Goal: Information Seeking & Learning: Learn about a topic

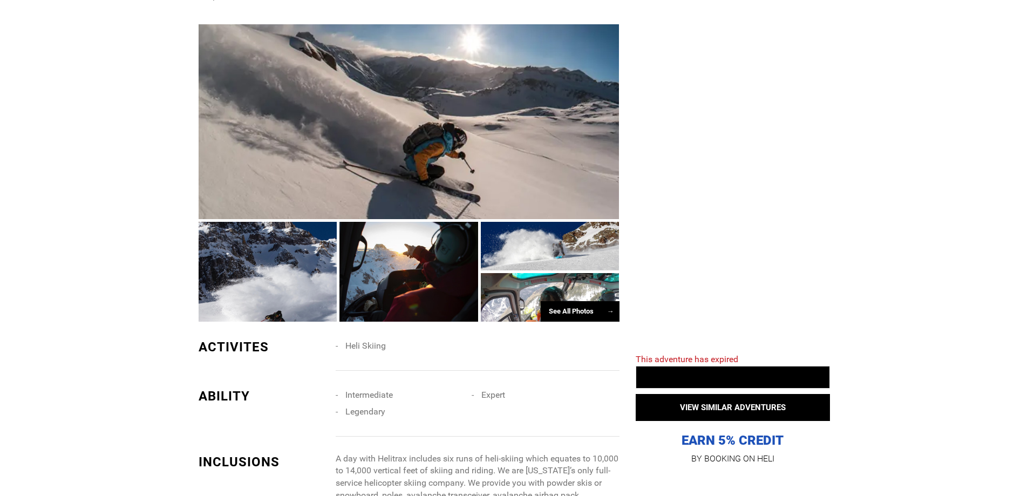
scroll to position [648, 0]
click at [583, 301] on div "See All Photos →" at bounding box center [580, 311] width 79 height 21
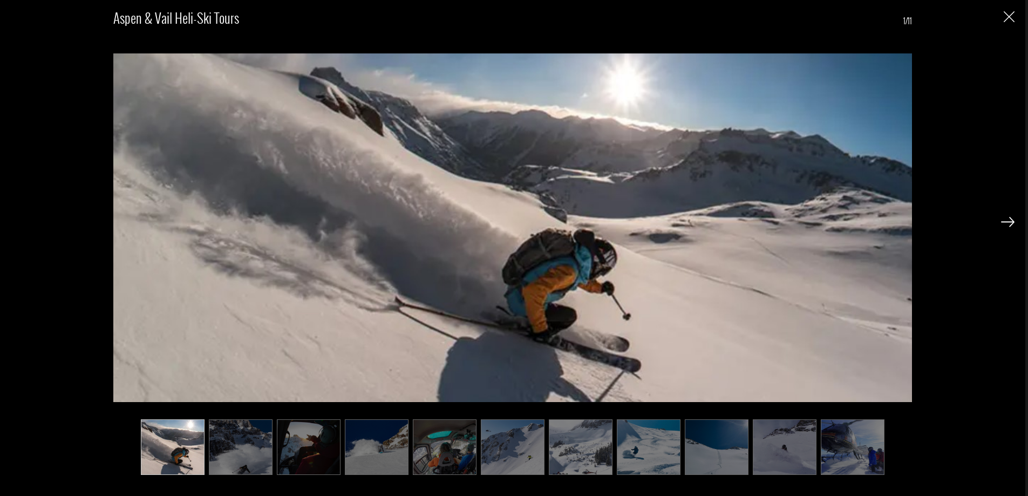
scroll to position [810, 0]
click at [1011, 223] on img at bounding box center [1007, 222] width 13 height 10
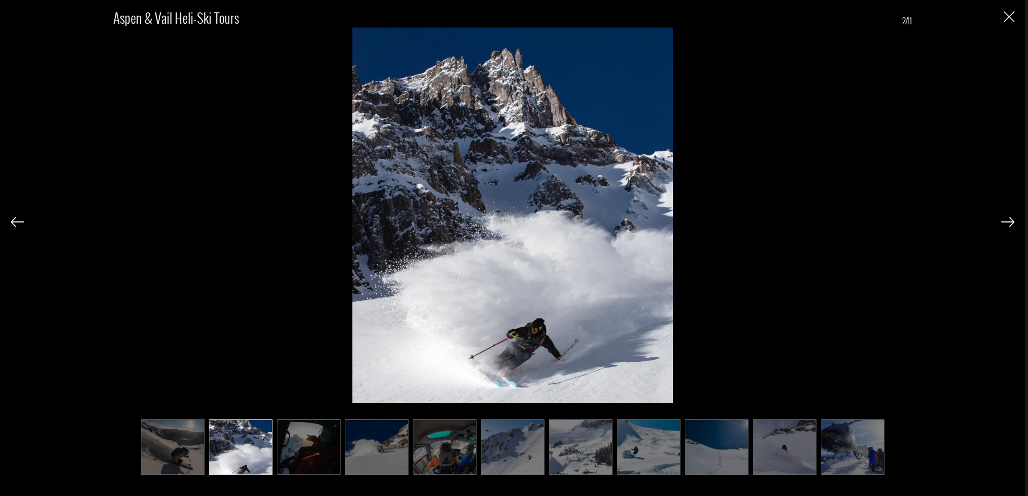
click at [1011, 223] on img at bounding box center [1007, 222] width 13 height 10
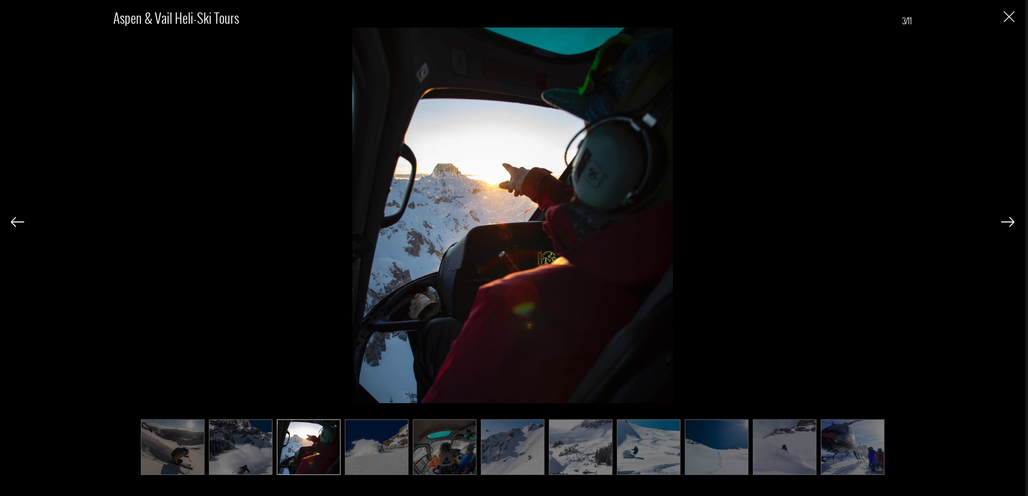
click at [1011, 223] on img at bounding box center [1007, 222] width 13 height 10
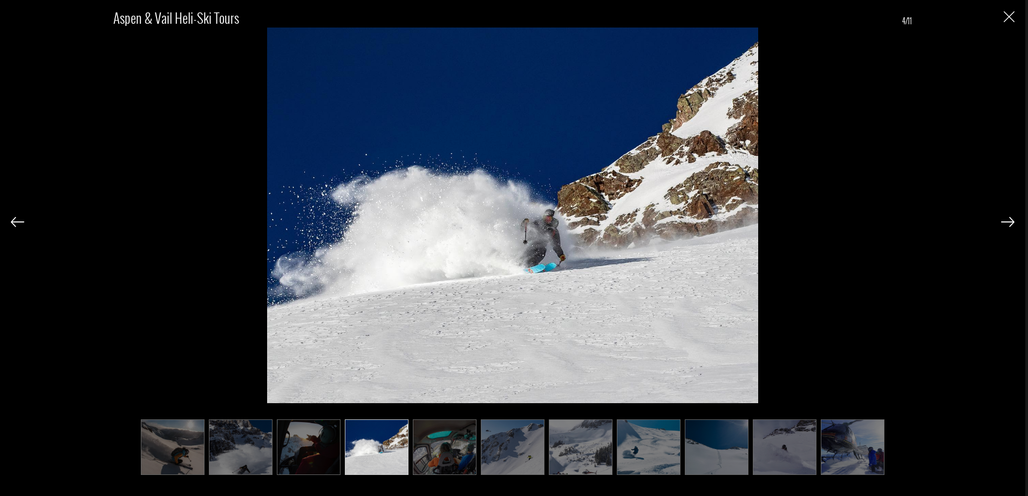
click at [1011, 223] on img at bounding box center [1007, 222] width 13 height 10
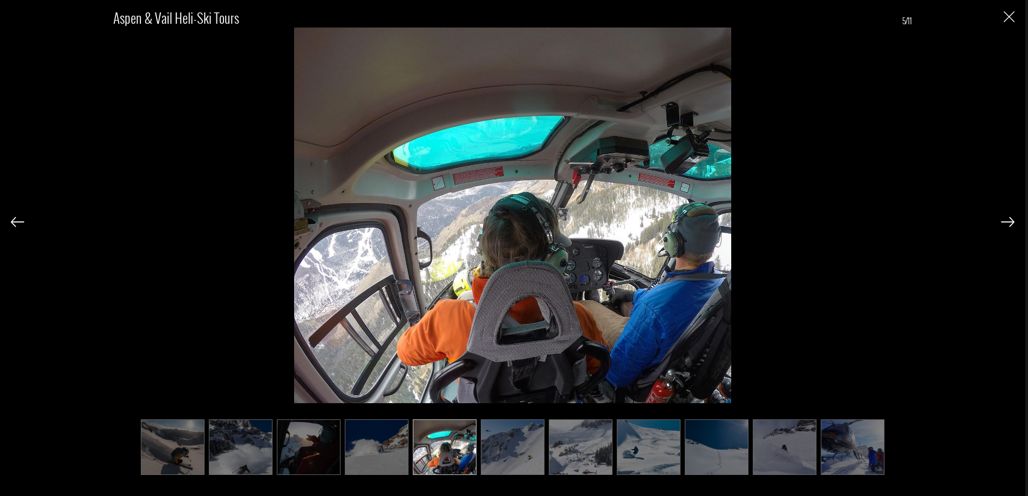
click at [1011, 223] on img at bounding box center [1007, 222] width 13 height 10
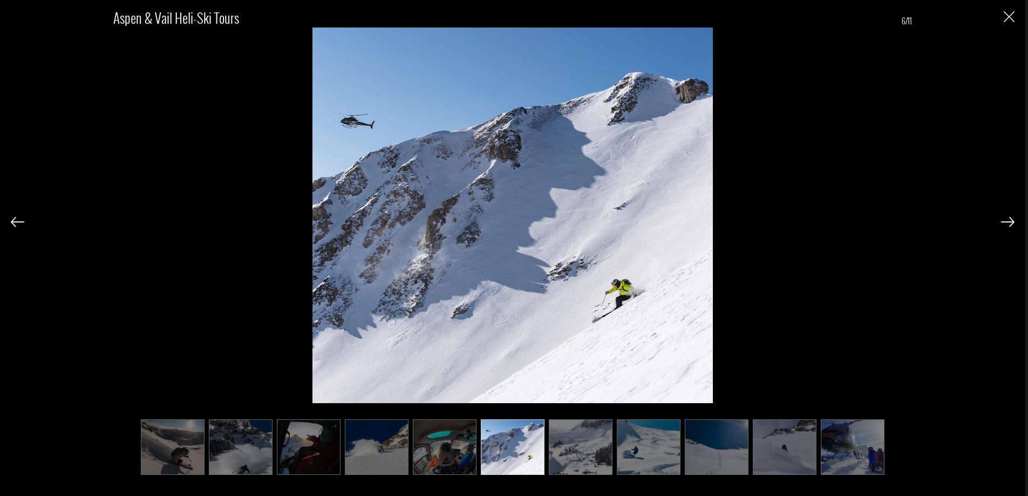
click at [1011, 223] on img at bounding box center [1007, 222] width 13 height 10
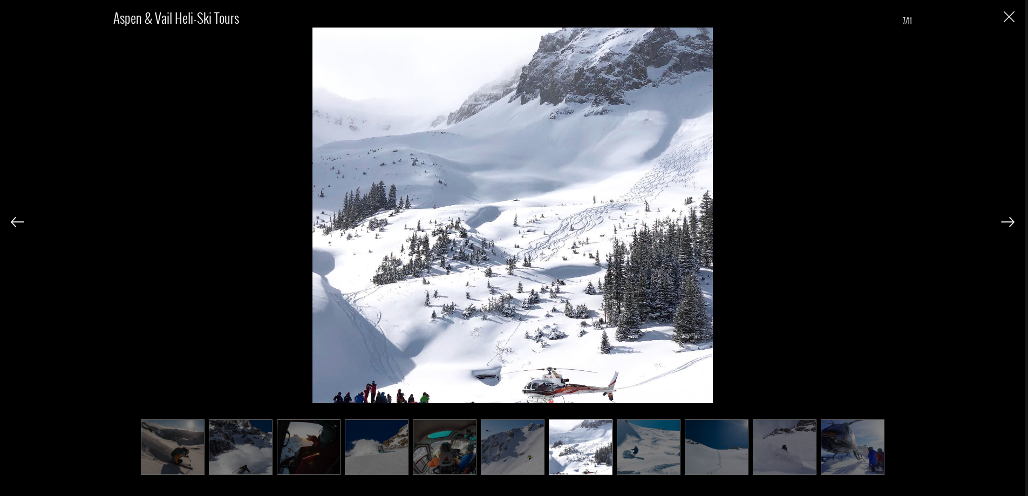
click at [1011, 223] on img at bounding box center [1007, 222] width 13 height 10
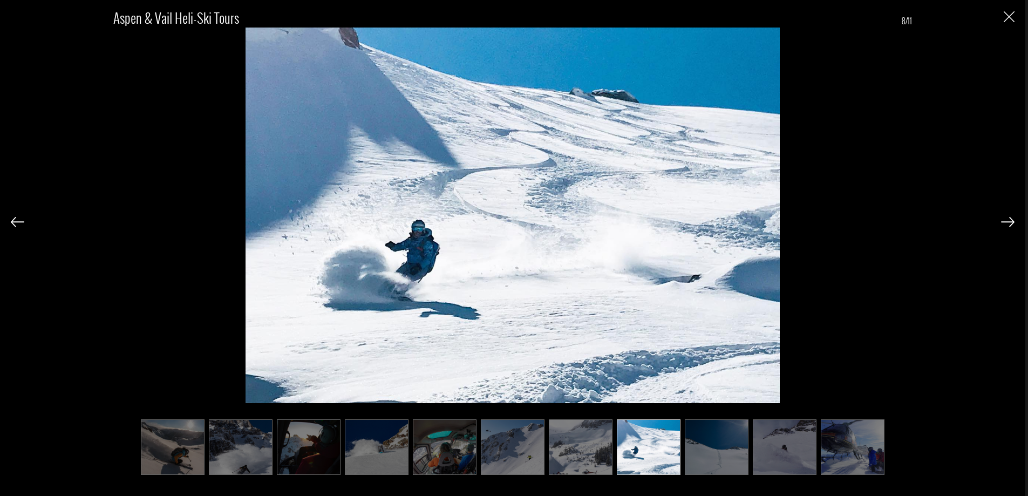
click at [1011, 223] on img at bounding box center [1007, 222] width 13 height 10
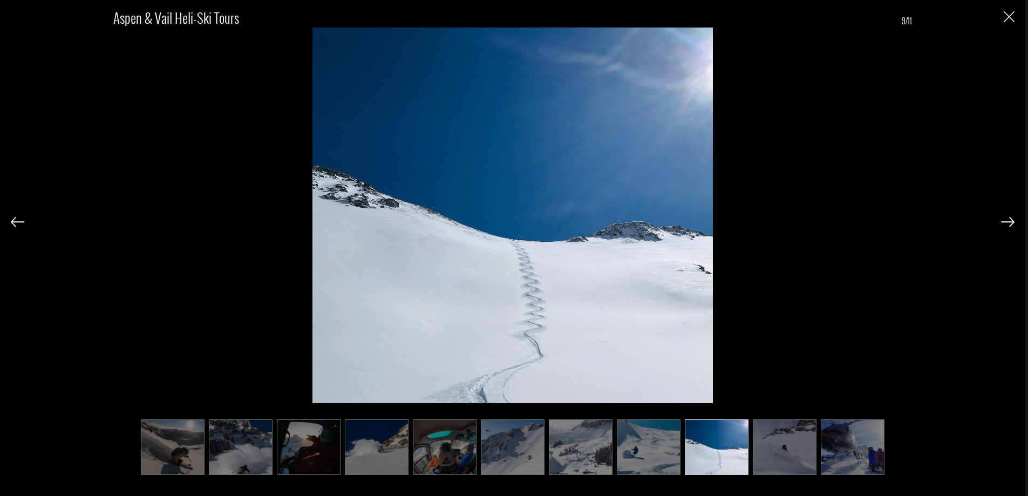
click at [1011, 223] on img at bounding box center [1007, 222] width 13 height 10
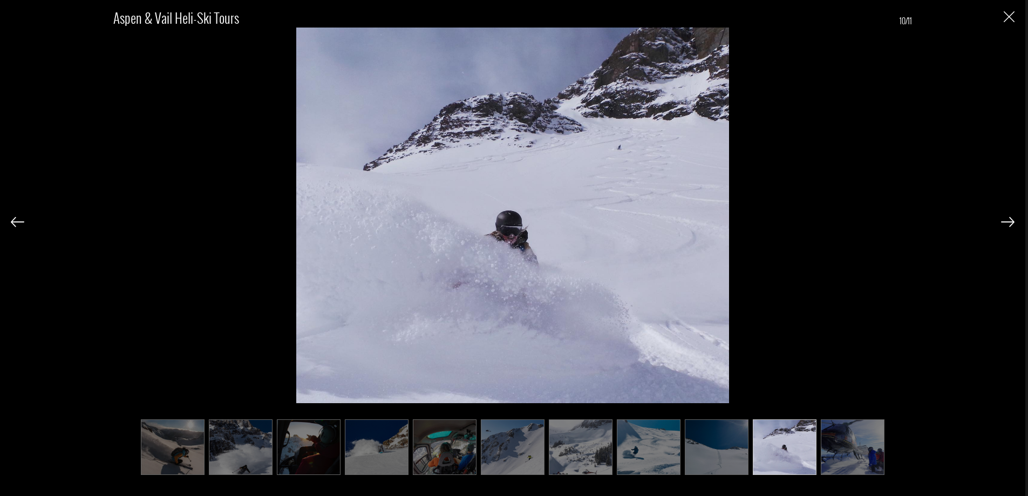
click at [1011, 223] on img at bounding box center [1007, 222] width 13 height 10
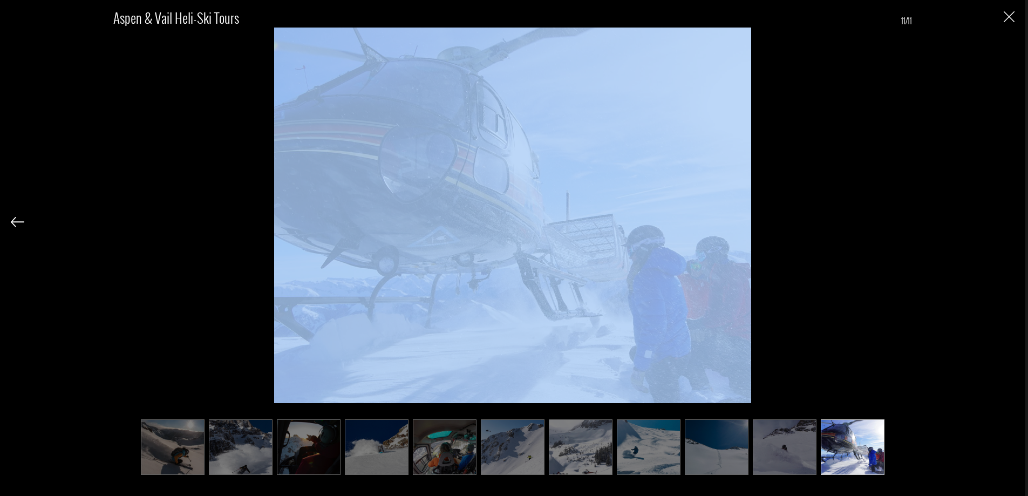
click at [1011, 223] on div "Aspen & Vail Heli-Ski Tours 11/11" at bounding box center [513, 235] width 1004 height 471
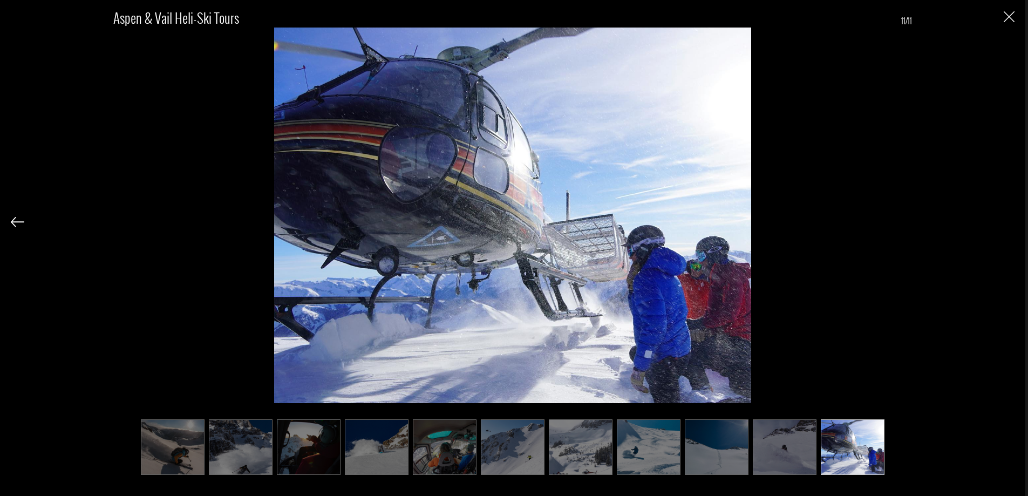
click at [1015, 15] on div "Aspen & Vail Heli-Ski Tours 11/11" at bounding box center [512, 248] width 1025 height 496
click at [1010, 13] on img "Close" at bounding box center [1009, 16] width 11 height 11
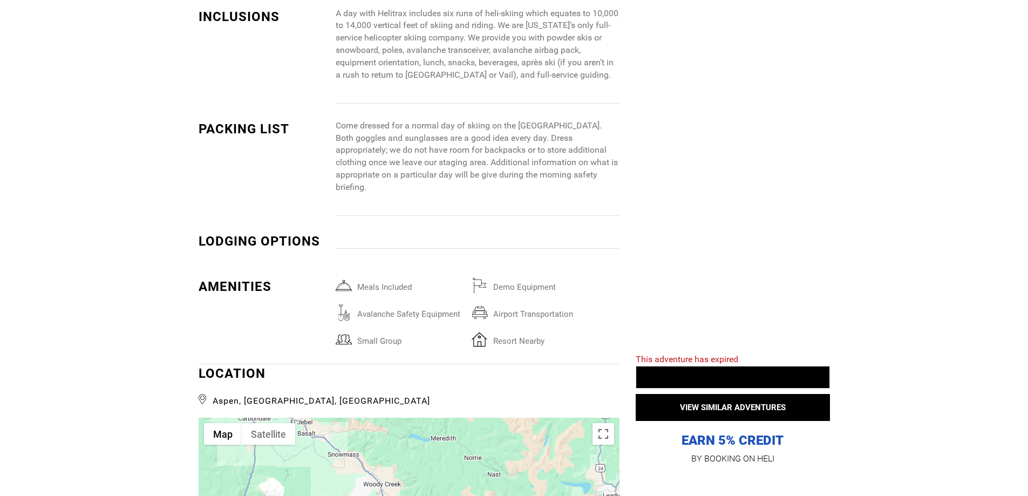
scroll to position [1241, 0]
